Goal: Book appointment/travel/reservation

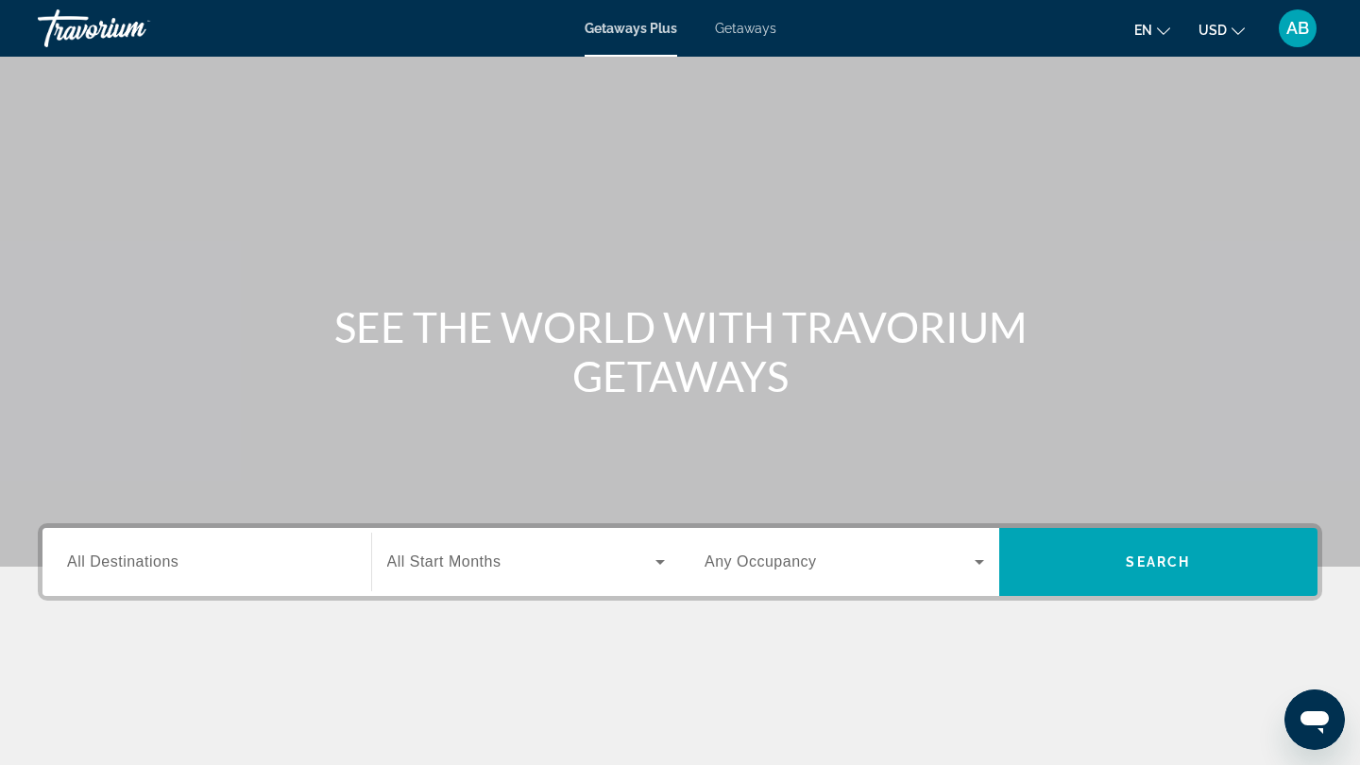
click at [757, 28] on span "Getaways" at bounding box center [745, 28] width 61 height 15
click at [173, 557] on span "All Destinations" at bounding box center [122, 561] width 111 height 16
click at [173, 557] on input "Destination All Destinations" at bounding box center [206, 562] width 279 height 23
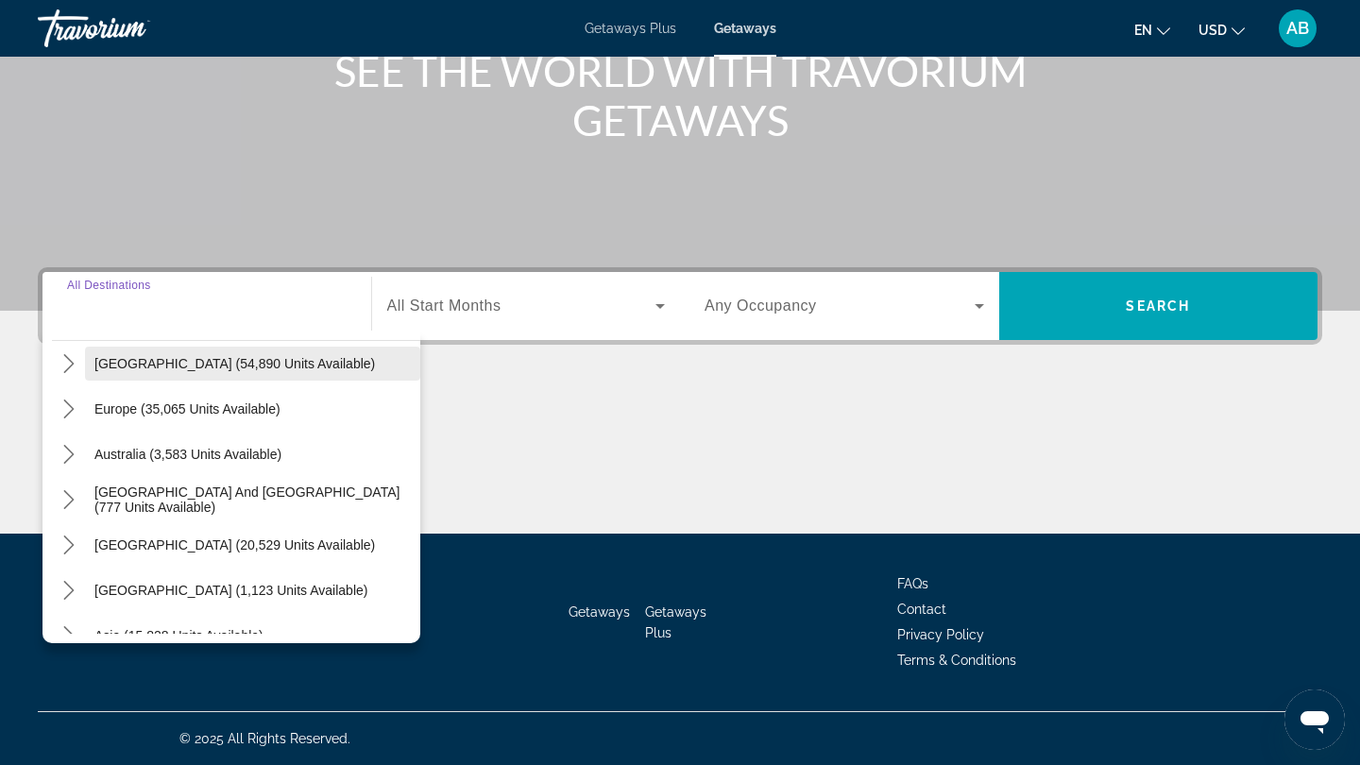
scroll to position [207, 0]
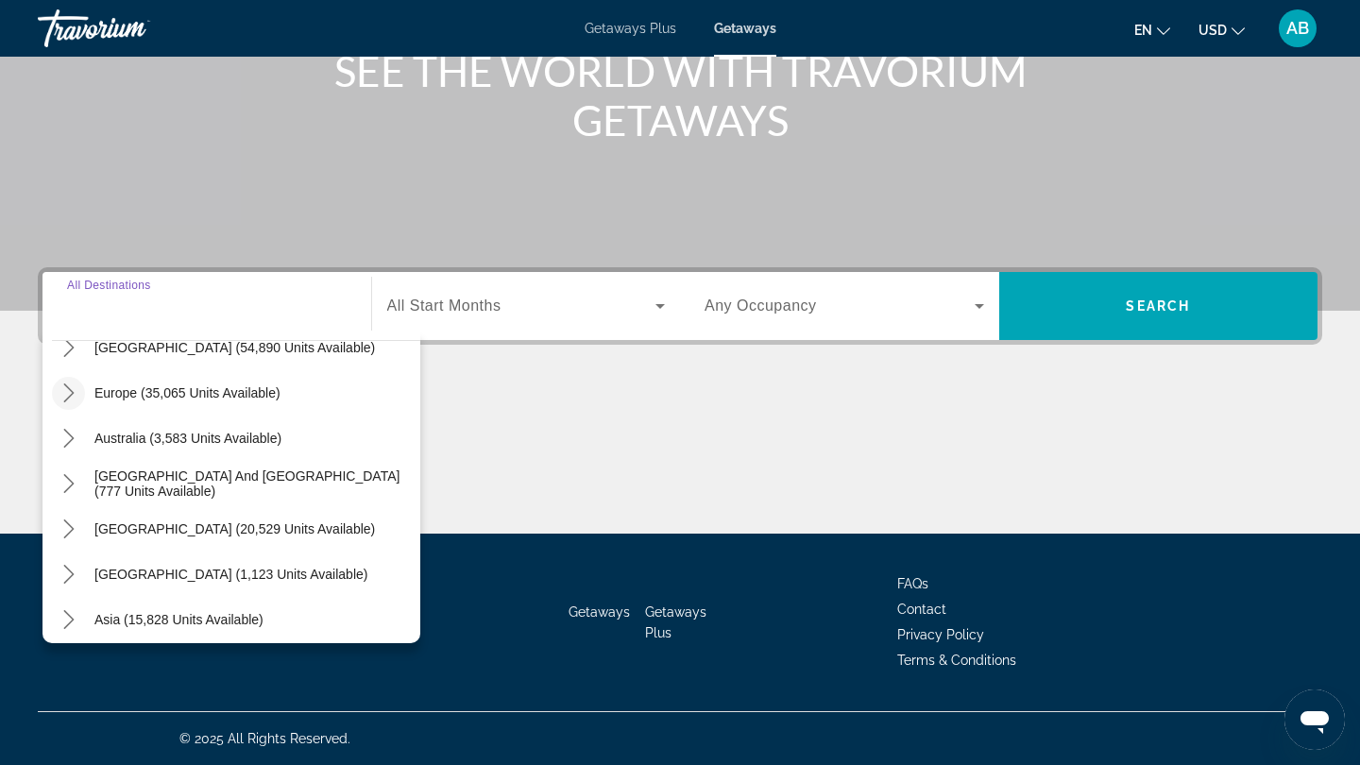
click at [66, 385] on icon "Toggle Europe (35,065 units available) submenu" at bounding box center [68, 392] width 10 height 19
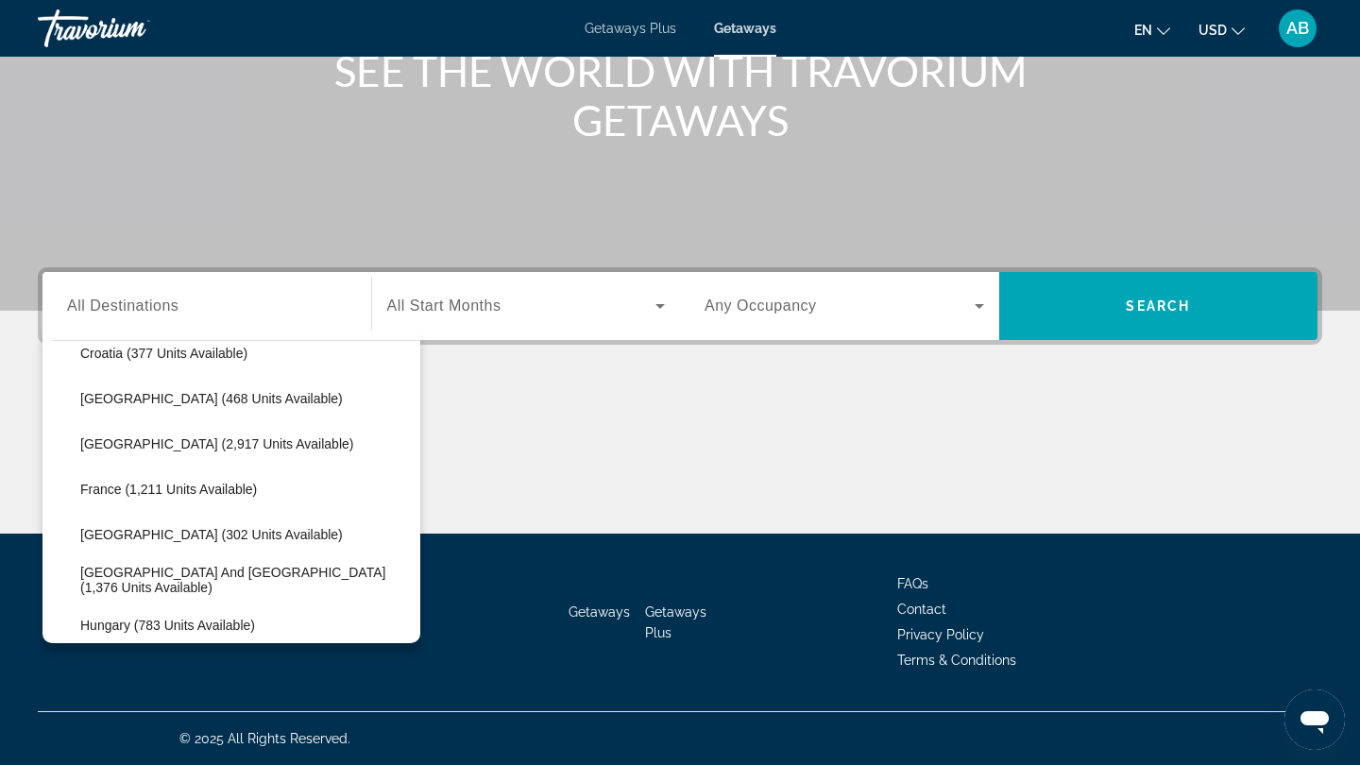
scroll to position [431, 0]
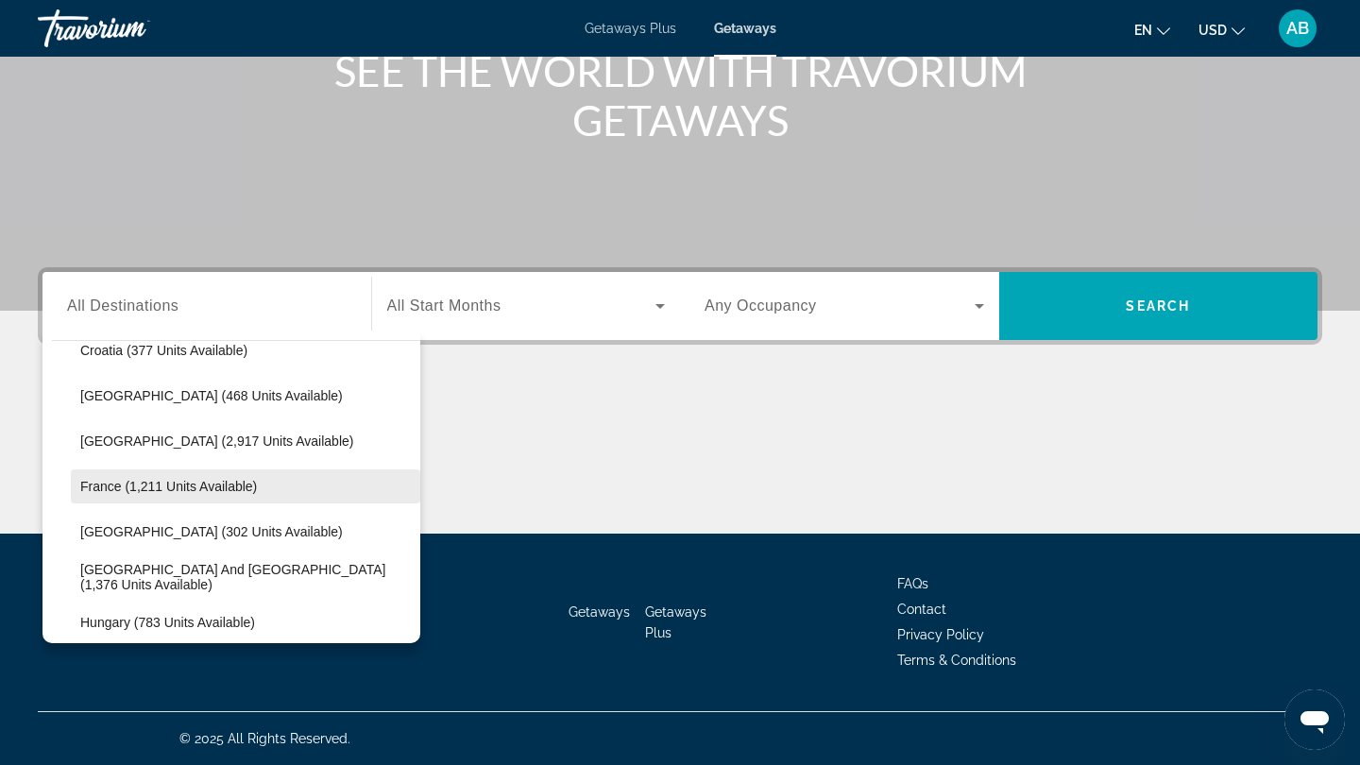
click at [195, 493] on span "France (1,211 units available)" at bounding box center [168, 486] width 177 height 15
type input "**********"
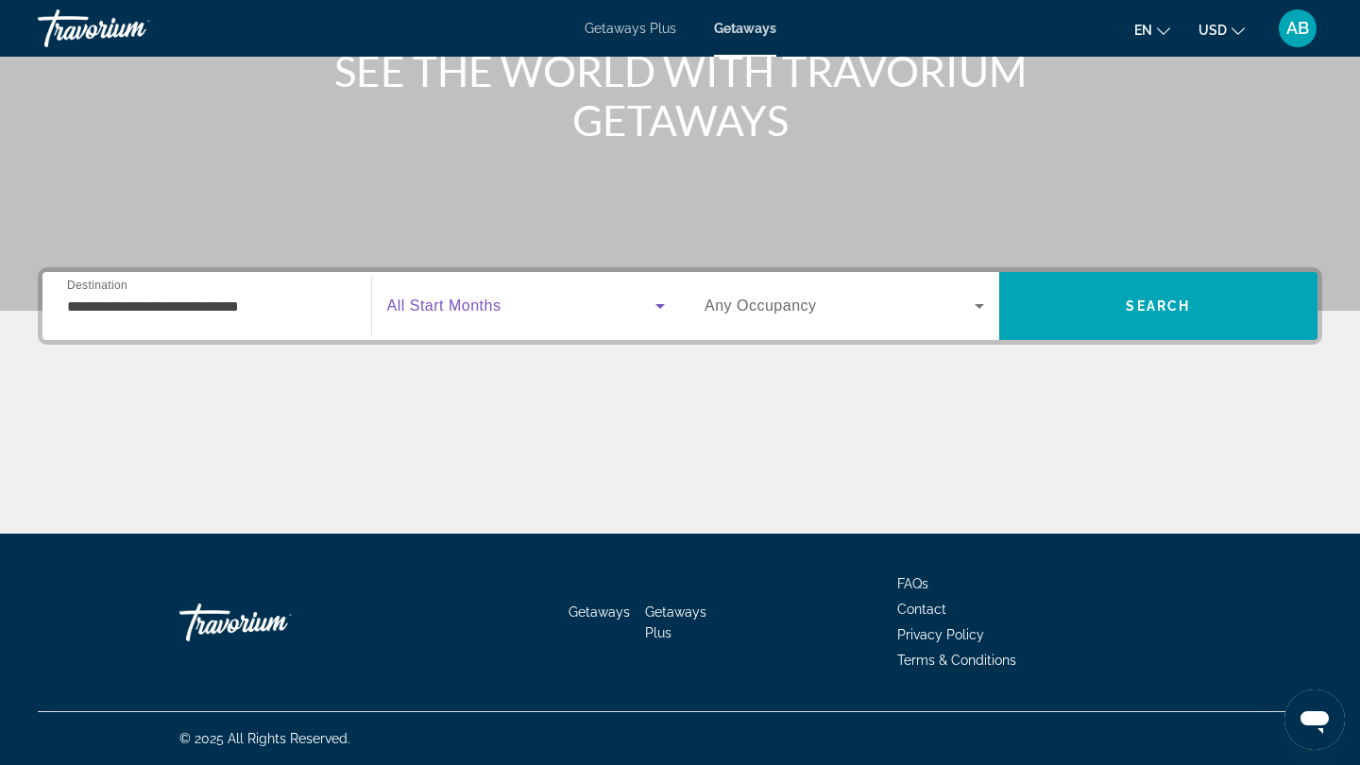
click at [584, 310] on span "Search widget" at bounding box center [521, 306] width 269 height 23
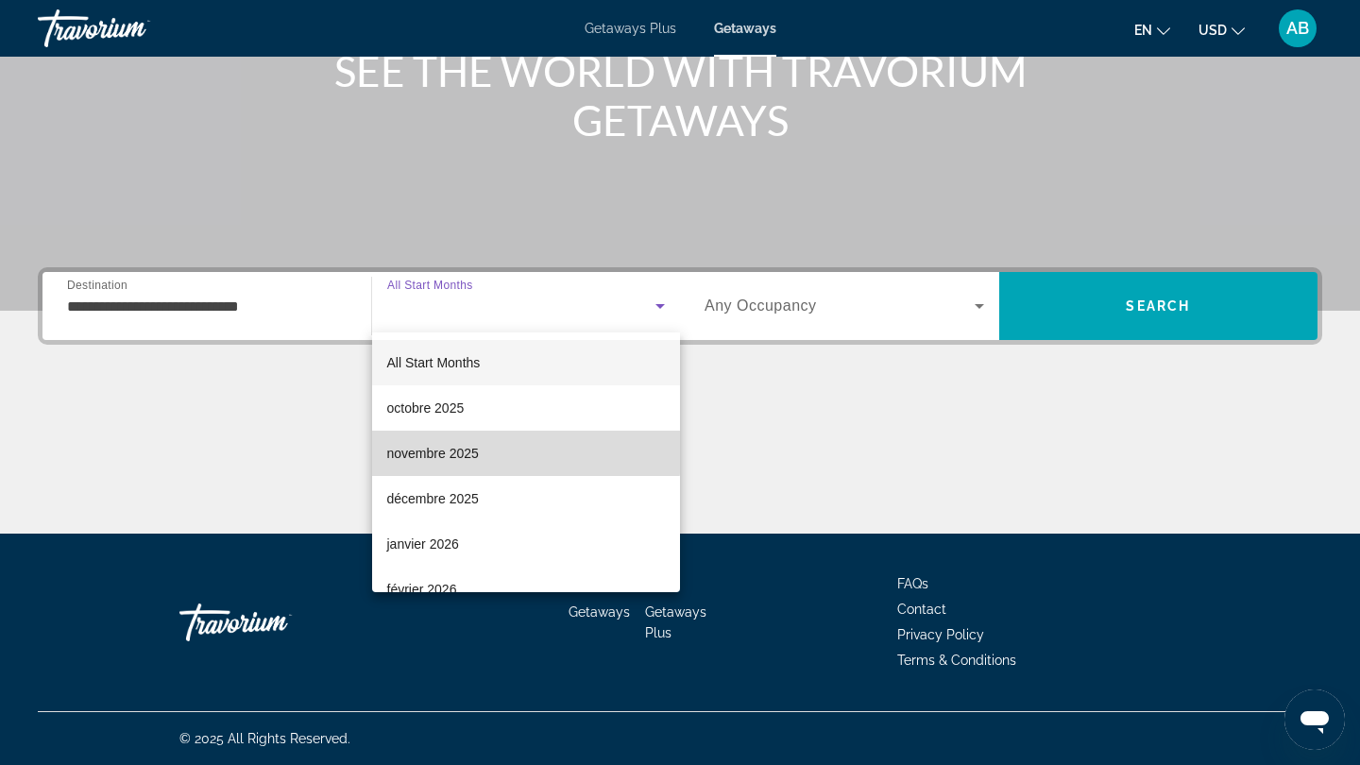
click at [499, 448] on mat-option "novembre 2025" at bounding box center [526, 453] width 309 height 45
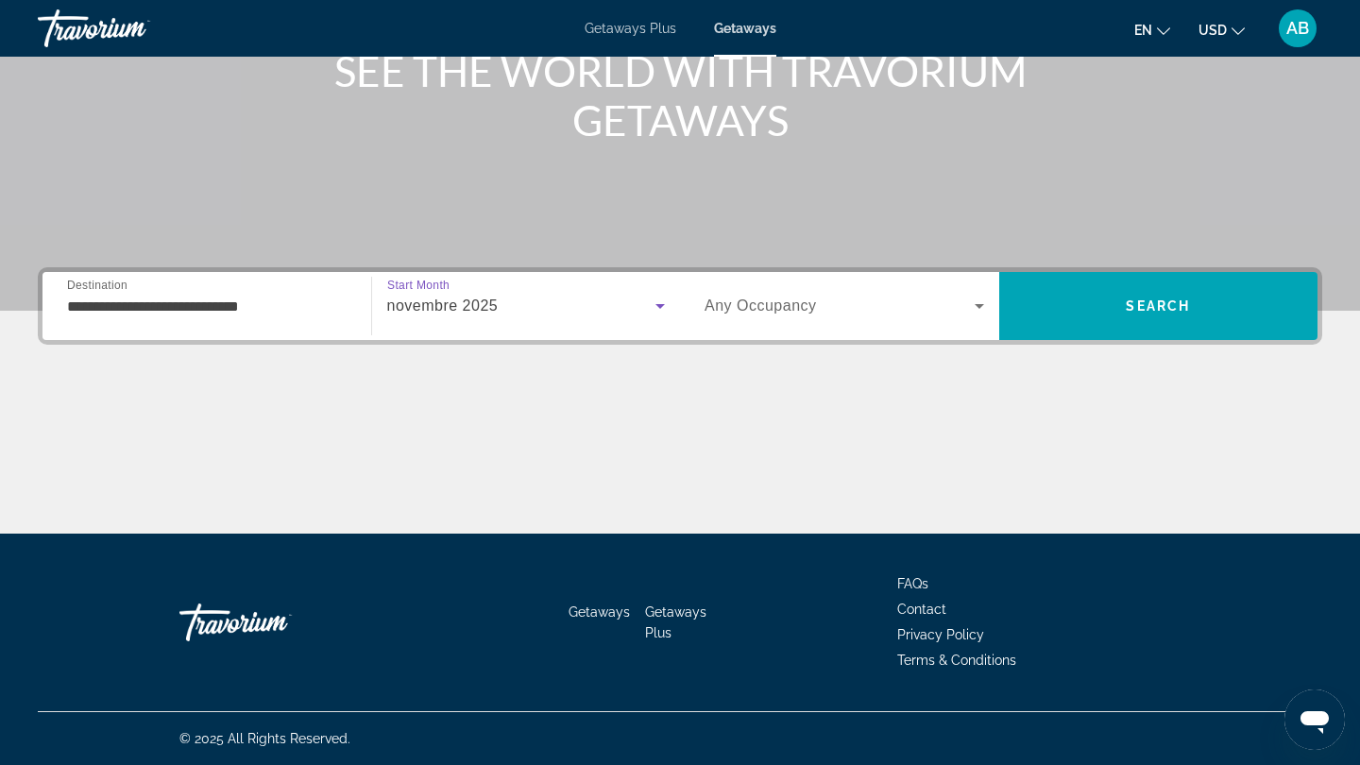
click at [958, 301] on span "Search widget" at bounding box center [839, 306] width 270 height 23
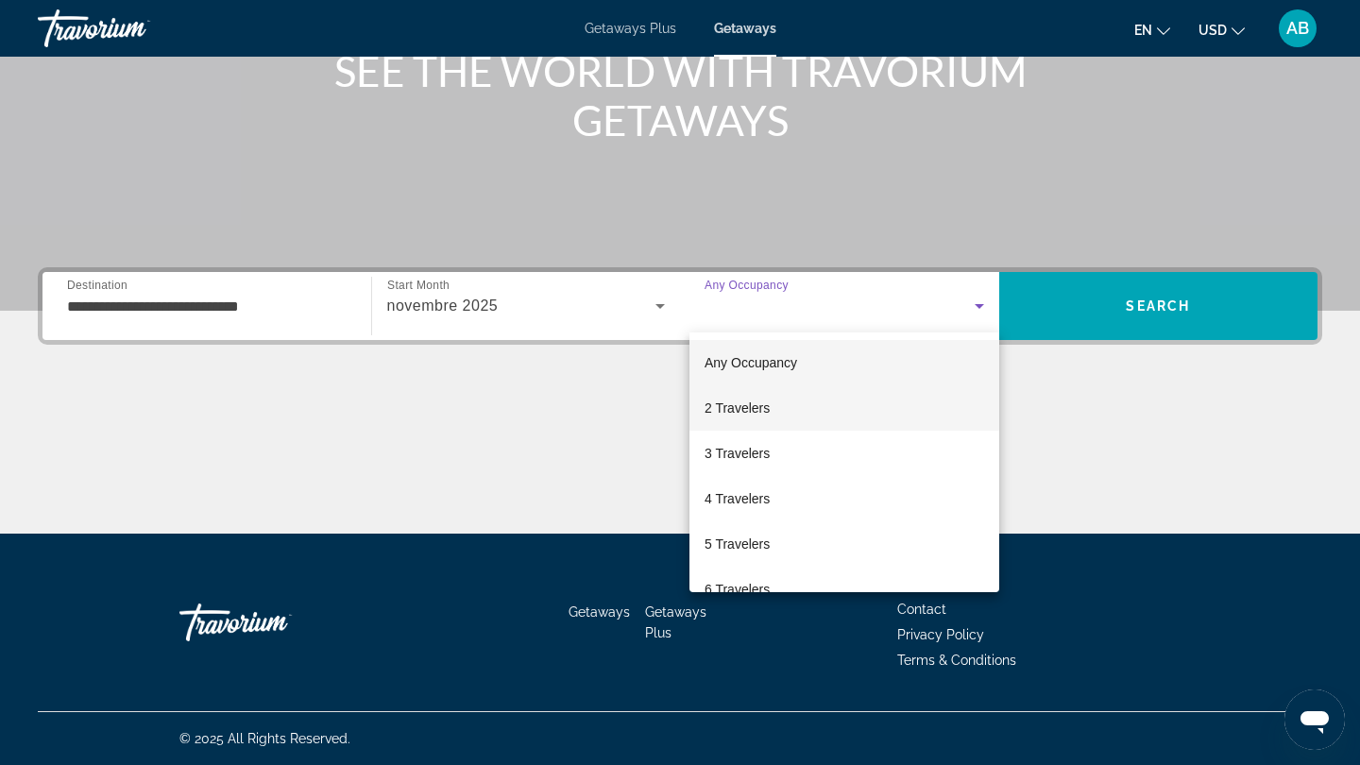
click at [839, 401] on mat-option "2 Travelers" at bounding box center [844, 407] width 310 height 45
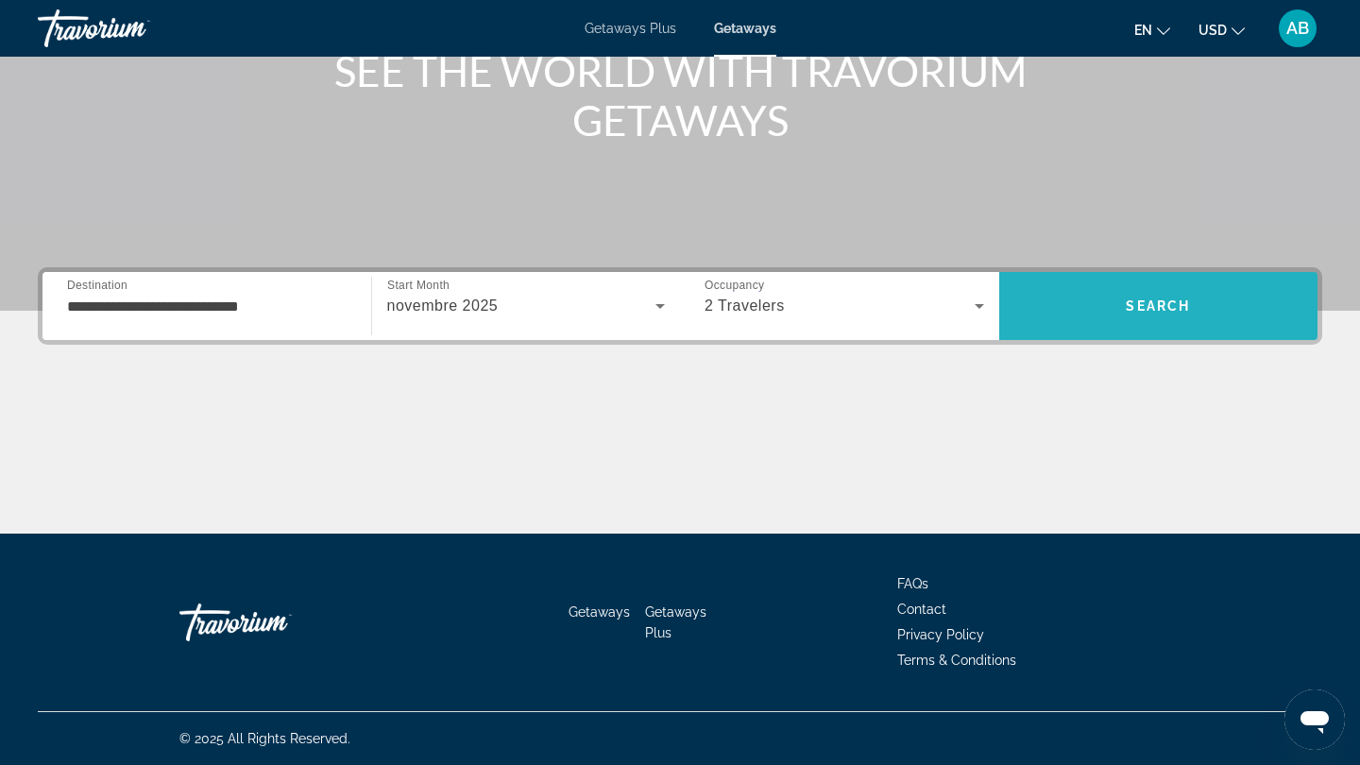
click at [1107, 320] on span "Search" at bounding box center [1158, 305] width 319 height 45
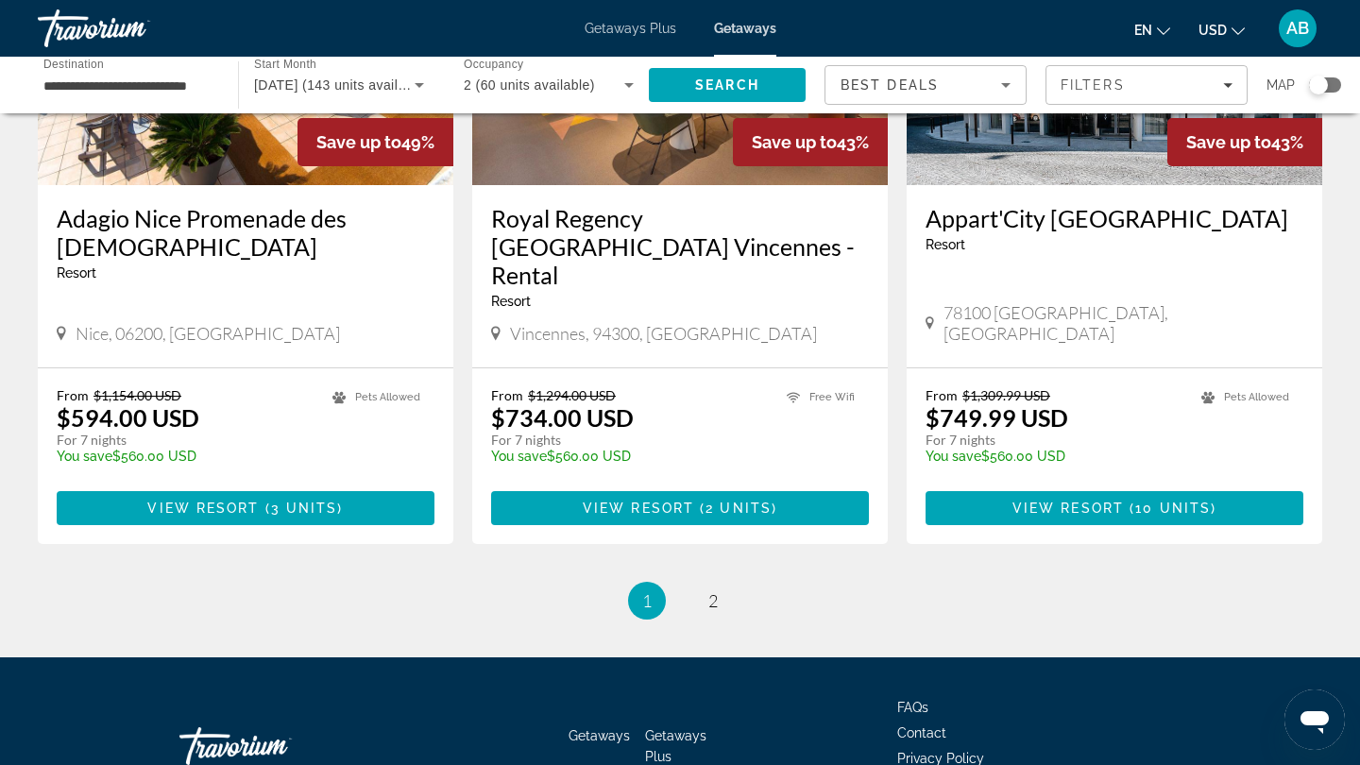
scroll to position [2320, 0]
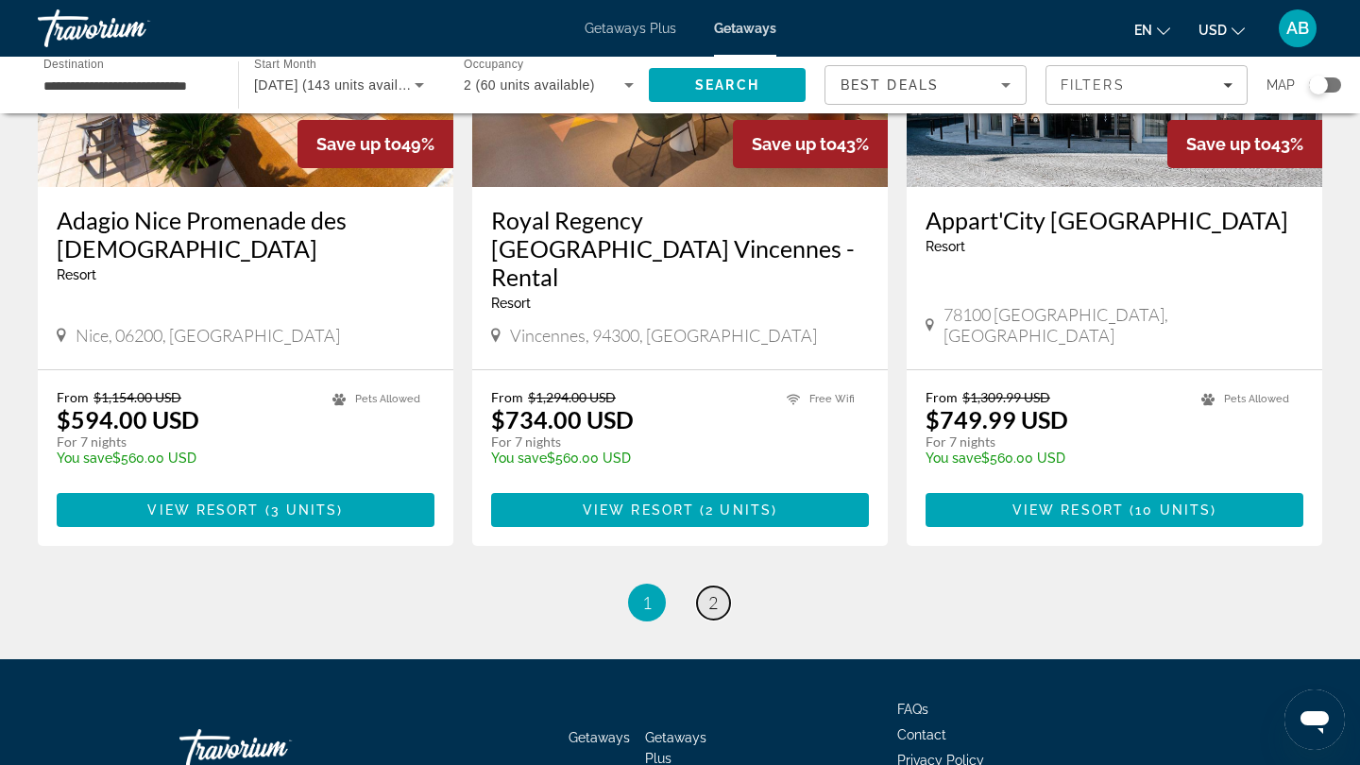
click at [717, 592] on span "2" at bounding box center [712, 602] width 9 height 21
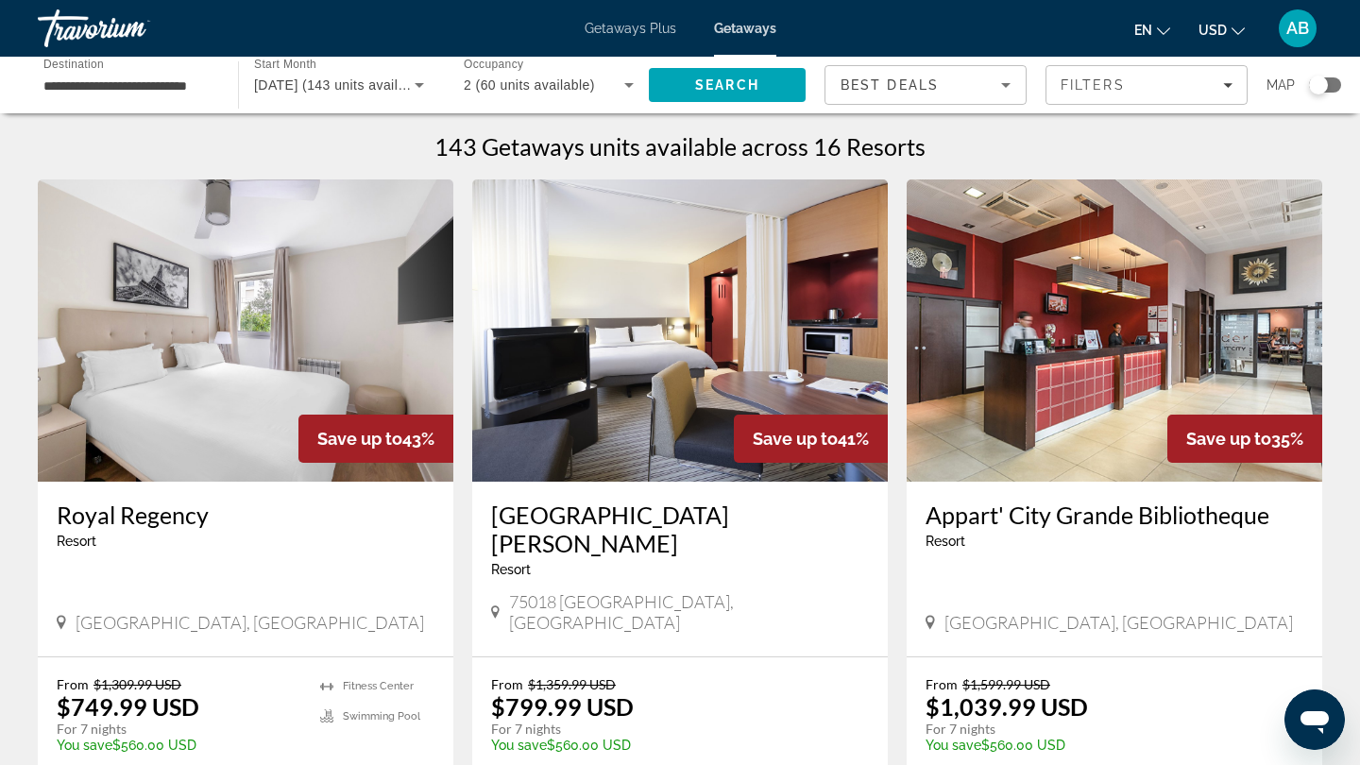
click at [657, 27] on span "Getaways Plus" at bounding box center [630, 28] width 92 height 15
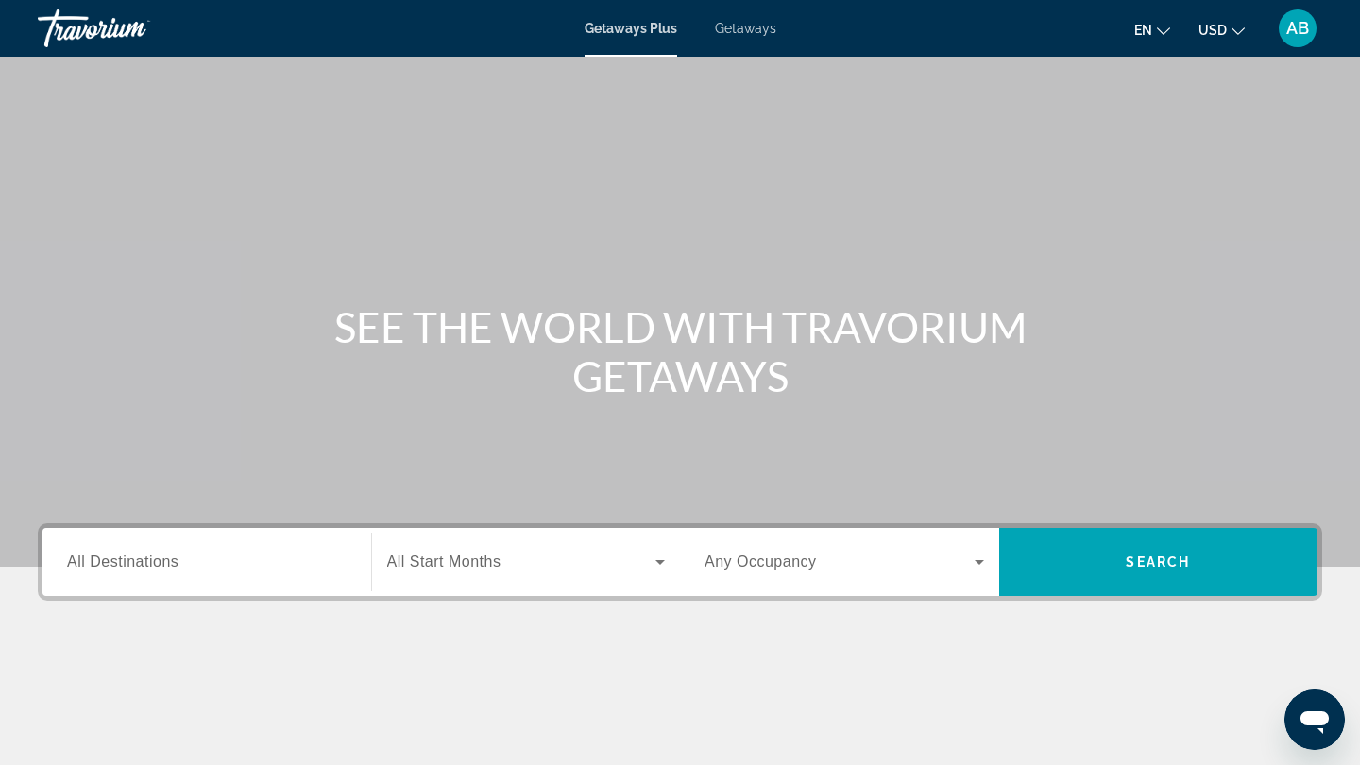
click at [224, 573] on div "Search widget" at bounding box center [206, 562] width 279 height 54
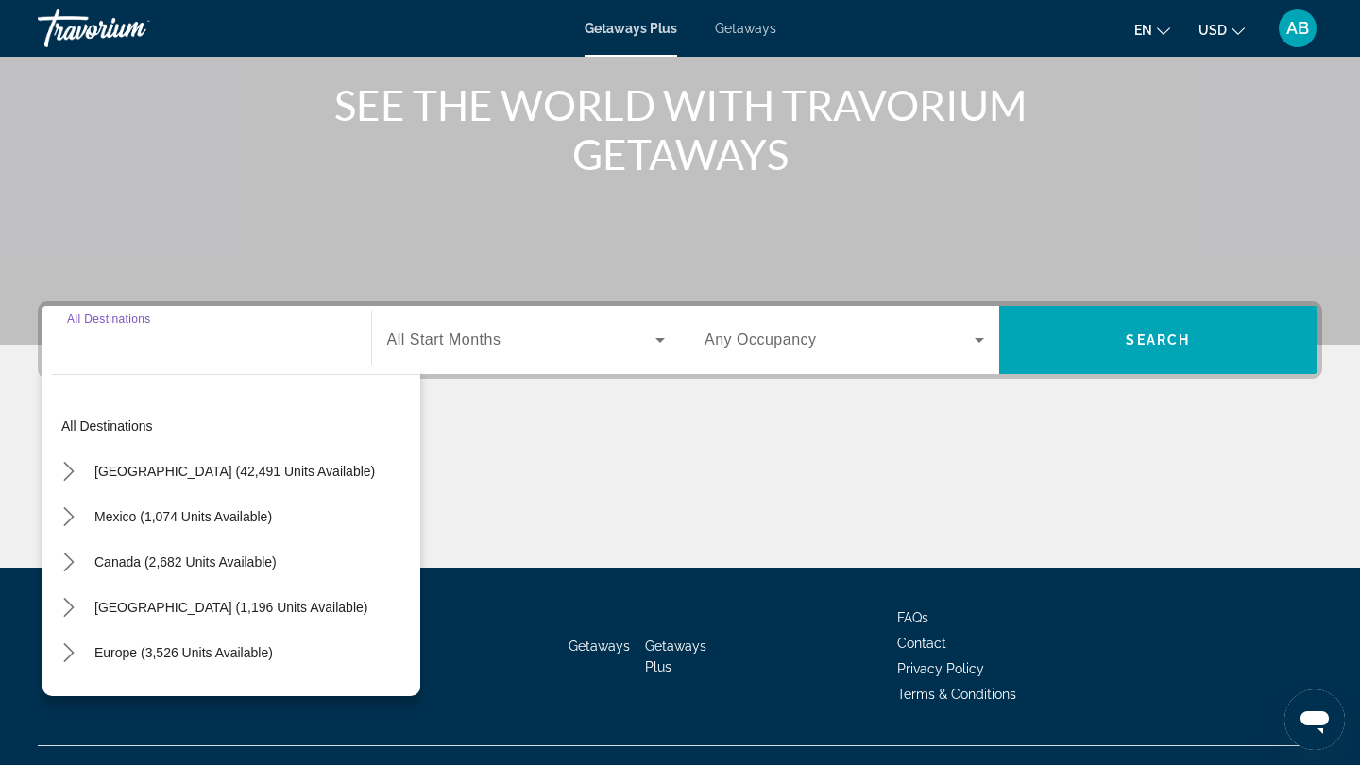
scroll to position [256, 0]
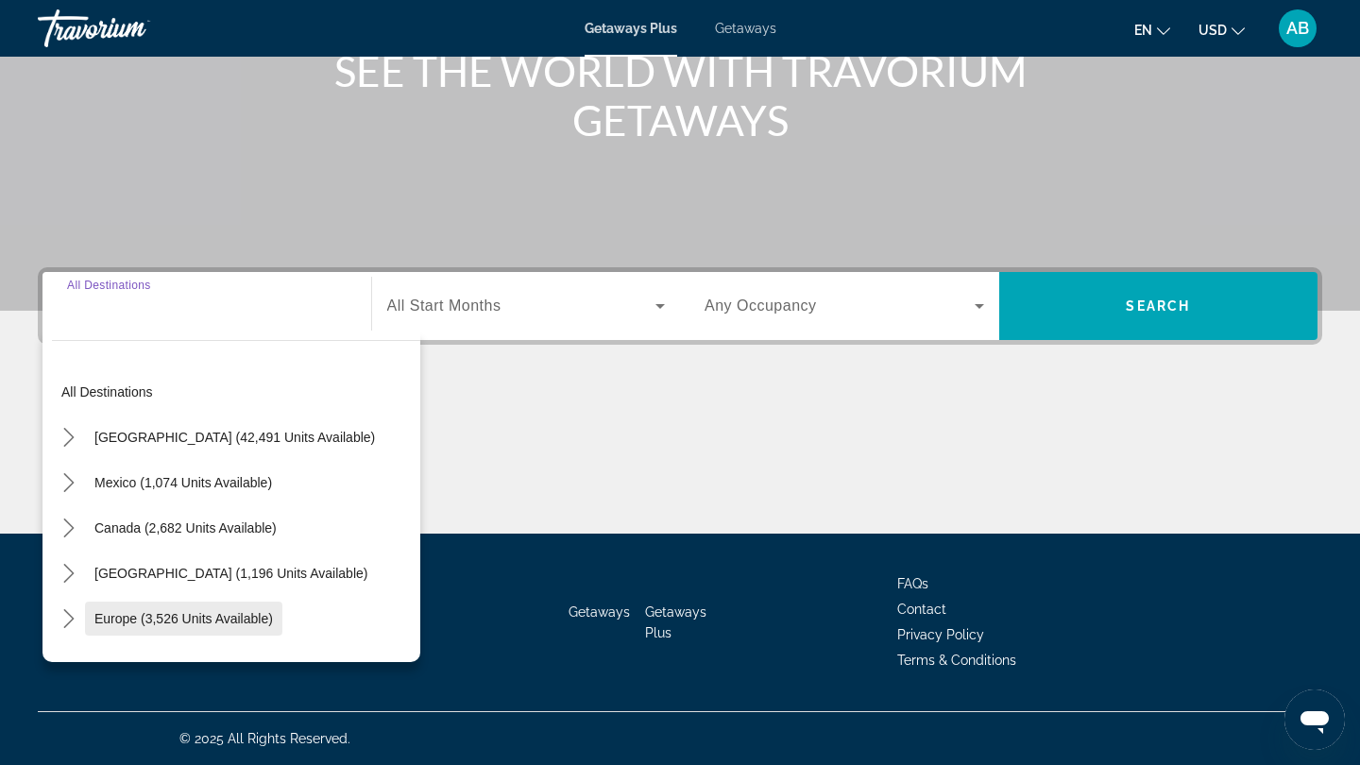
click at [112, 621] on span "Europe (3,526 units available)" at bounding box center [183, 618] width 178 height 15
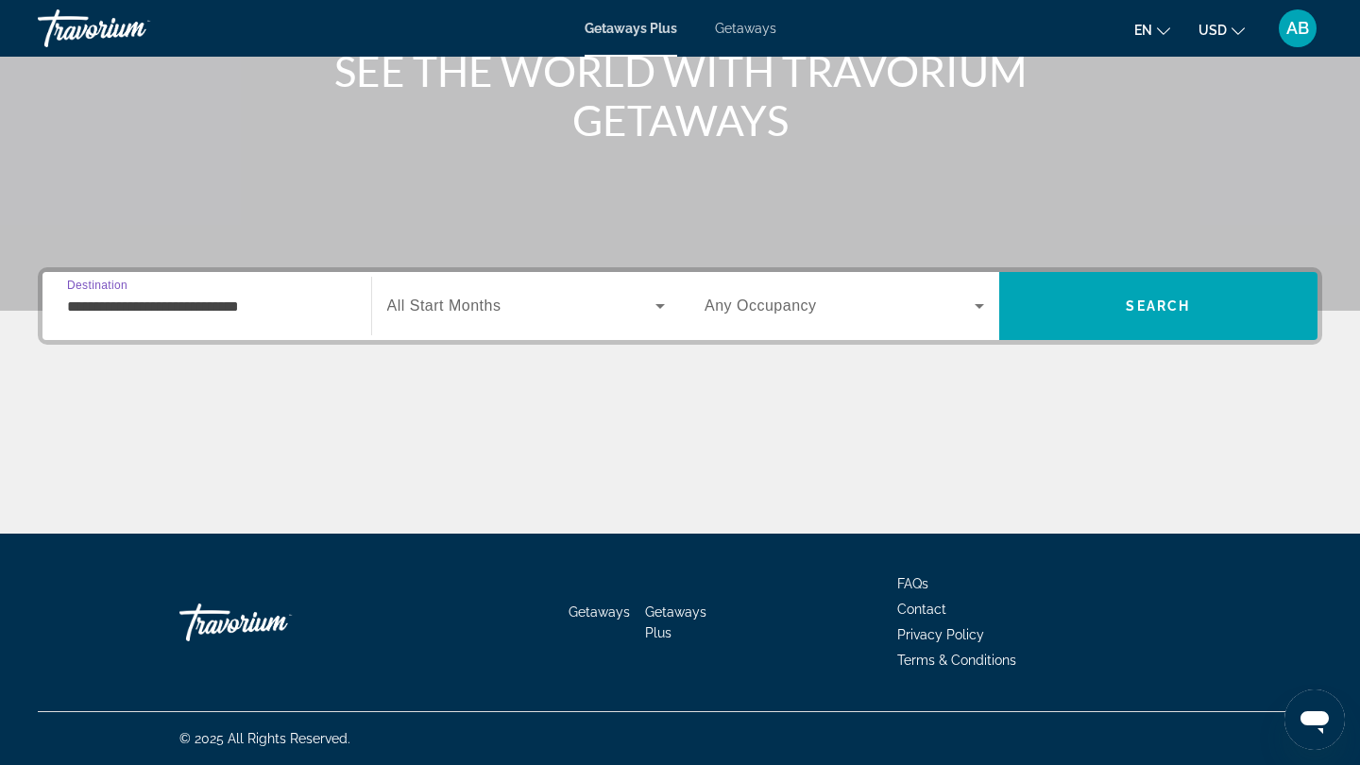
click at [190, 307] on input "**********" at bounding box center [206, 307] width 279 height 23
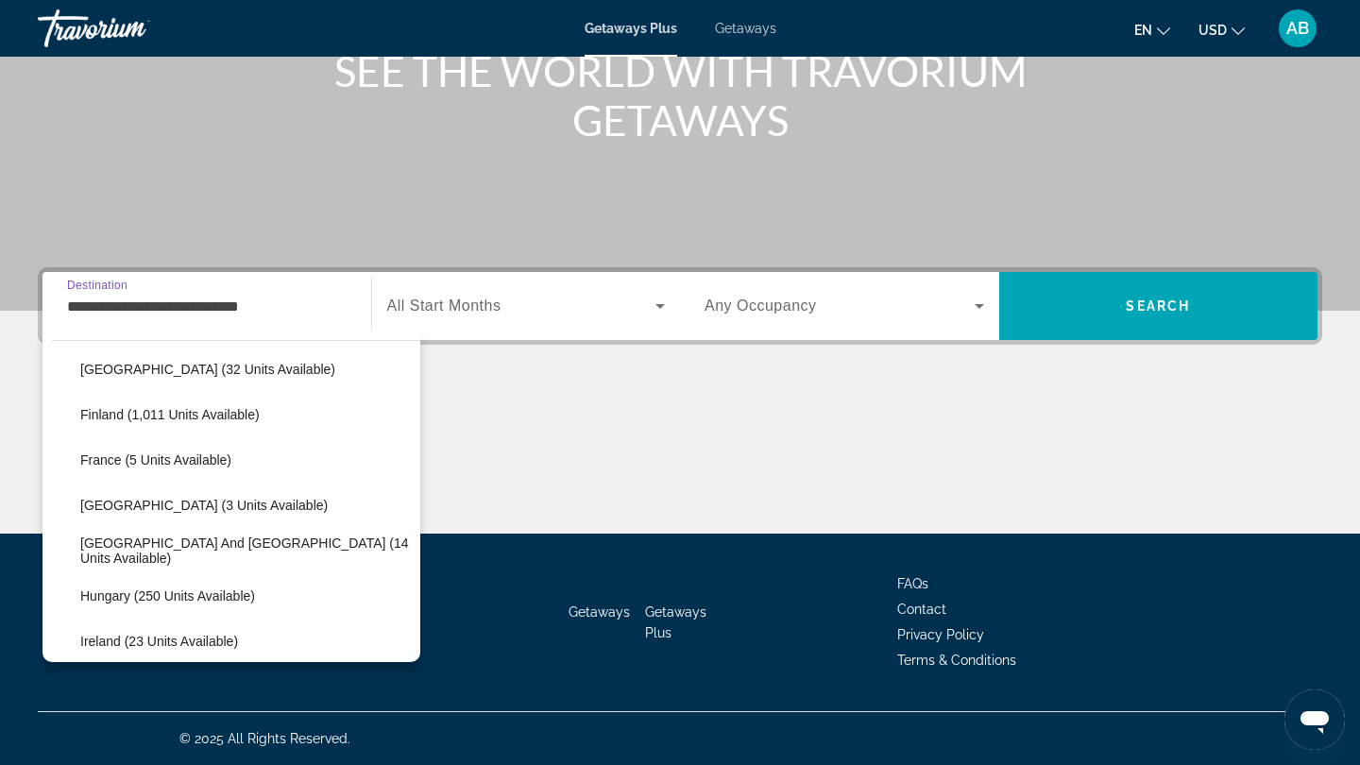
scroll to position [399, 0]
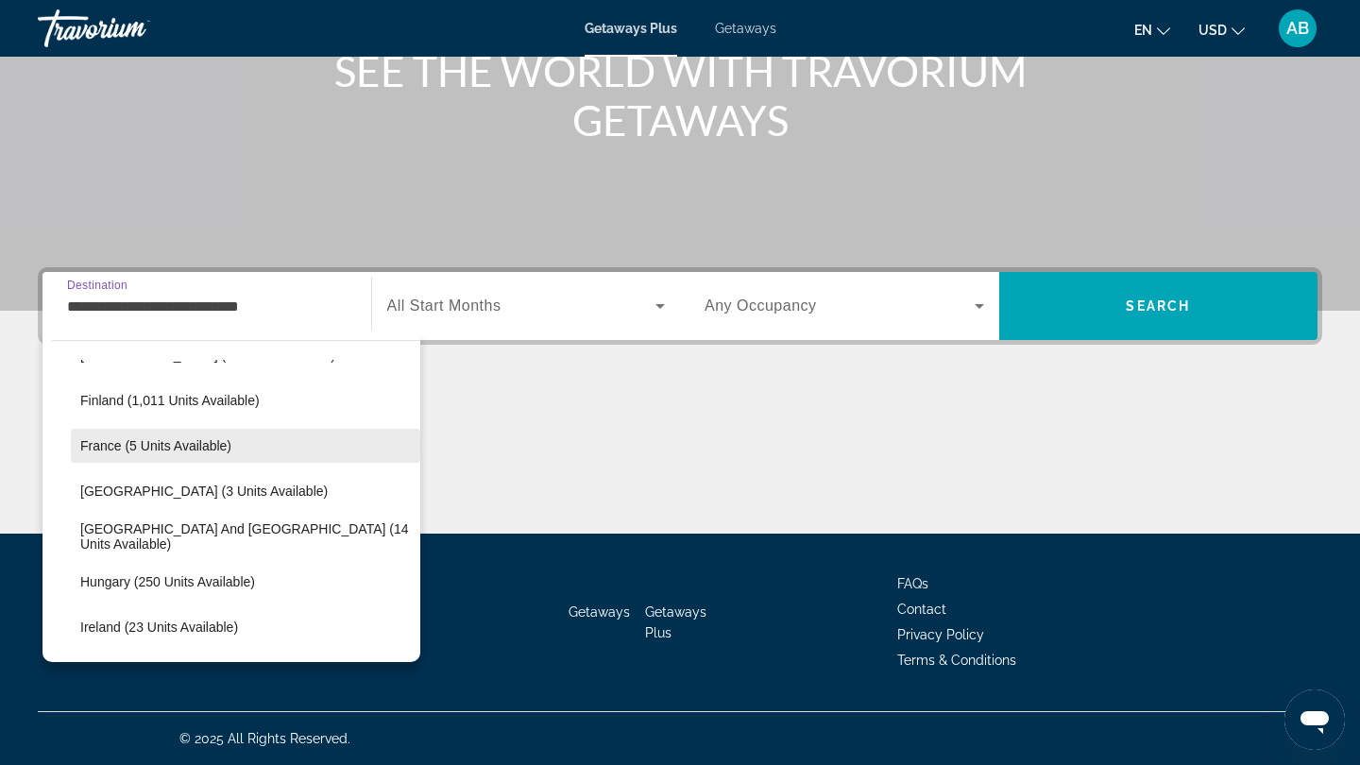
click at [139, 447] on span "France (5 units available)" at bounding box center [155, 445] width 151 height 15
type input "**********"
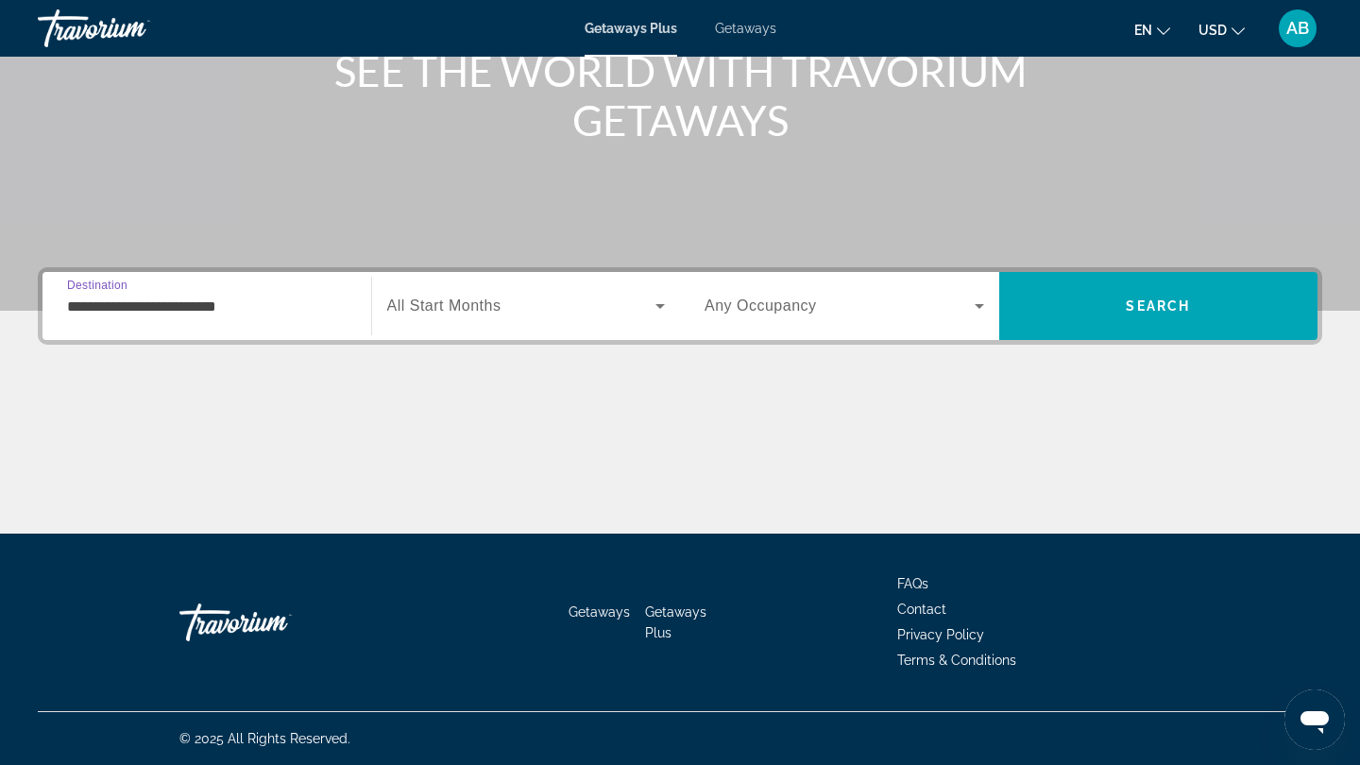
click at [485, 290] on div "Search widget" at bounding box center [526, 305] width 279 height 53
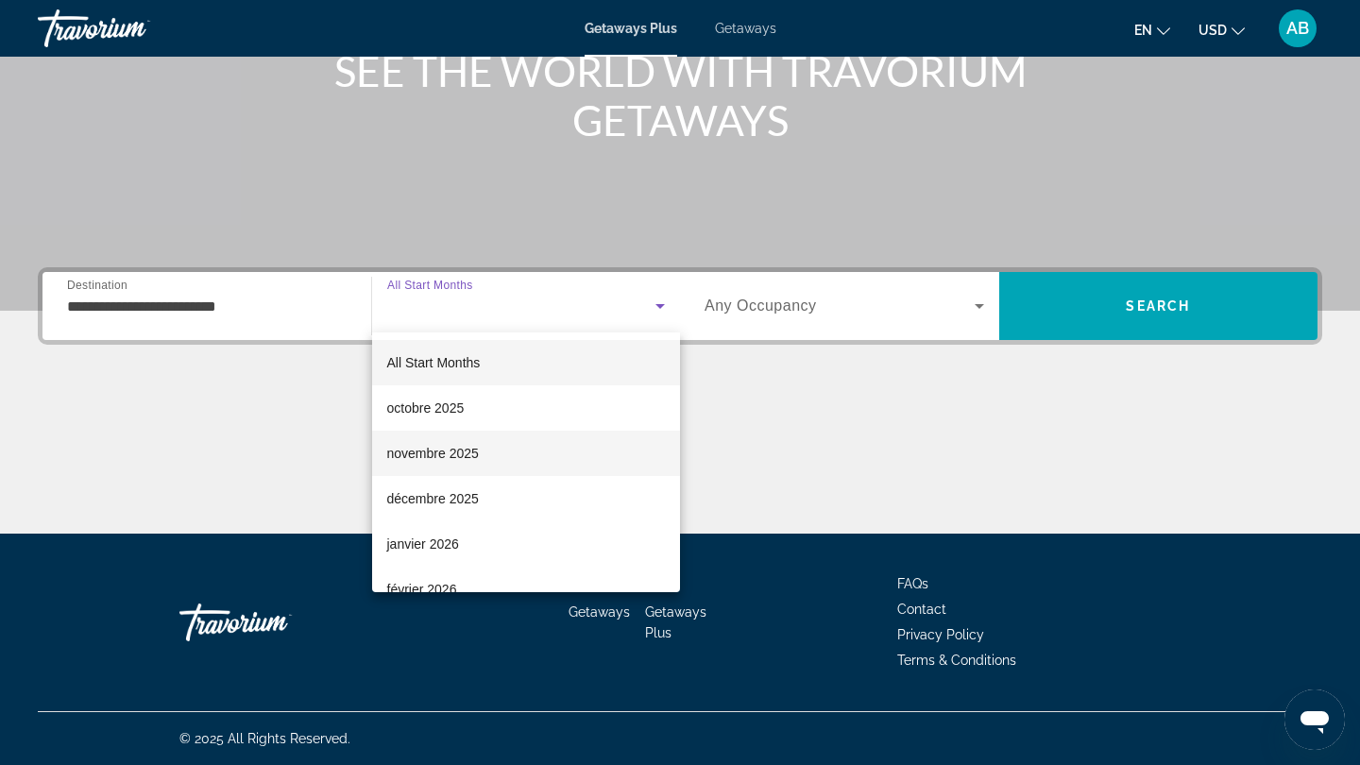
click at [469, 452] on span "novembre 2025" at bounding box center [433, 453] width 92 height 23
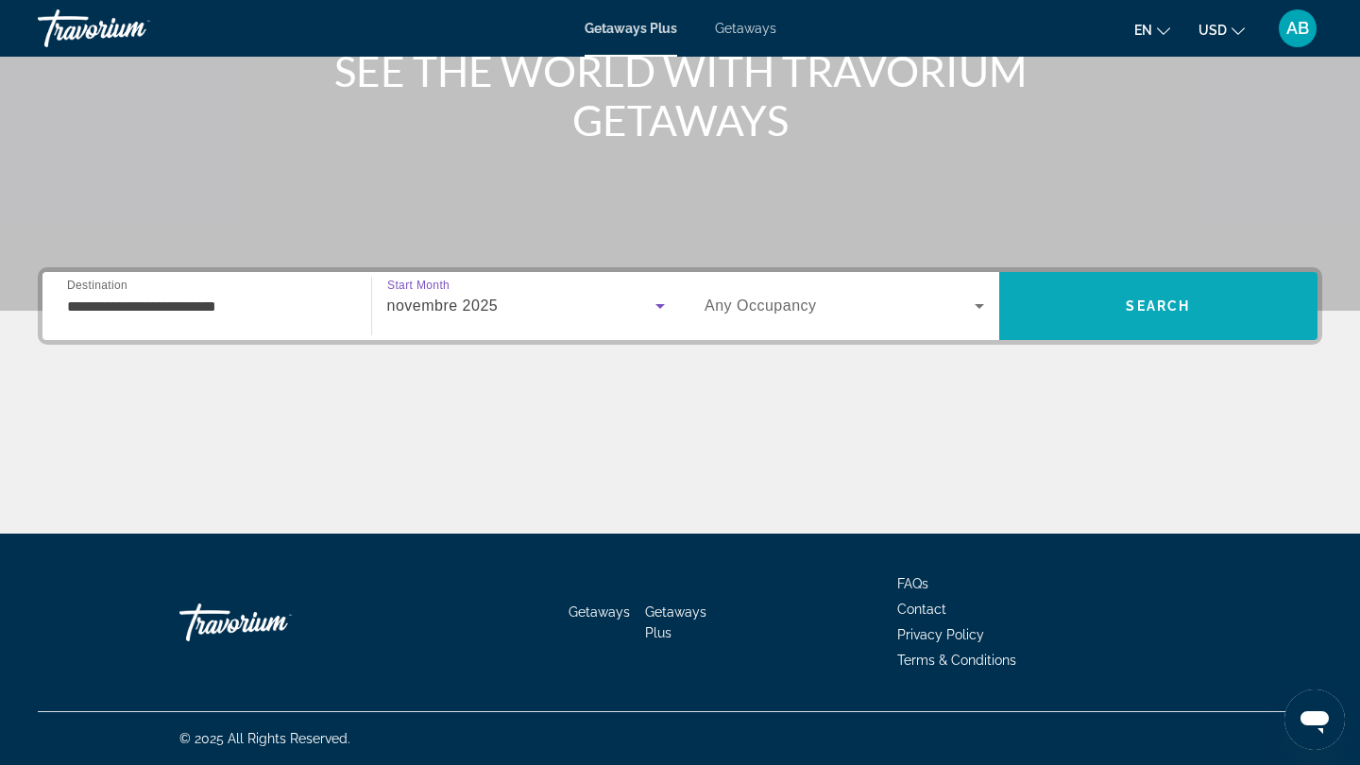
click at [1039, 295] on span "Search" at bounding box center [1158, 305] width 319 height 45
